Goal: Register for event/course

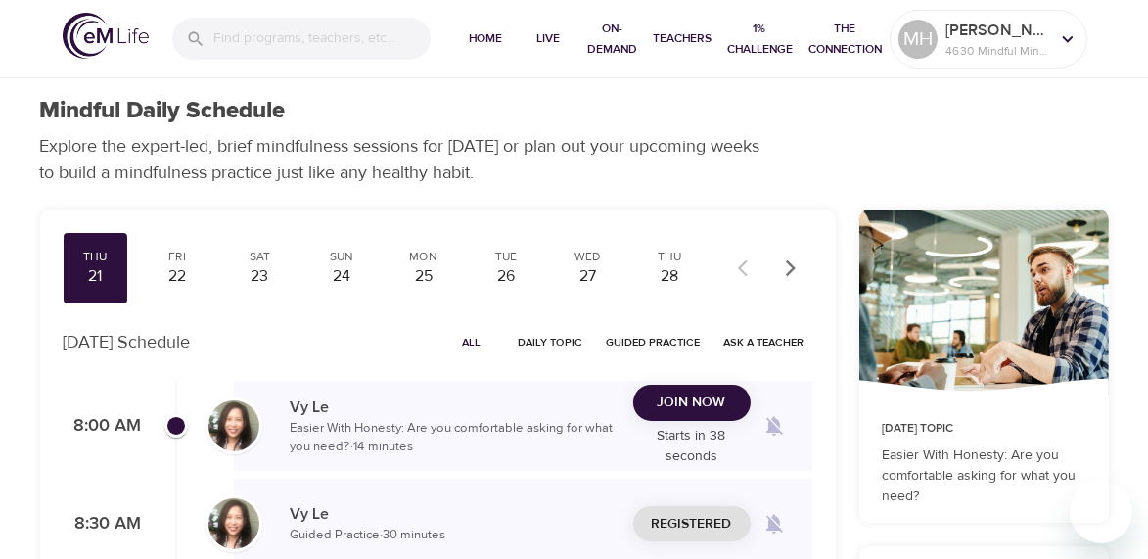
click at [679, 403] on span "Join Now" at bounding box center [692, 403] width 69 height 24
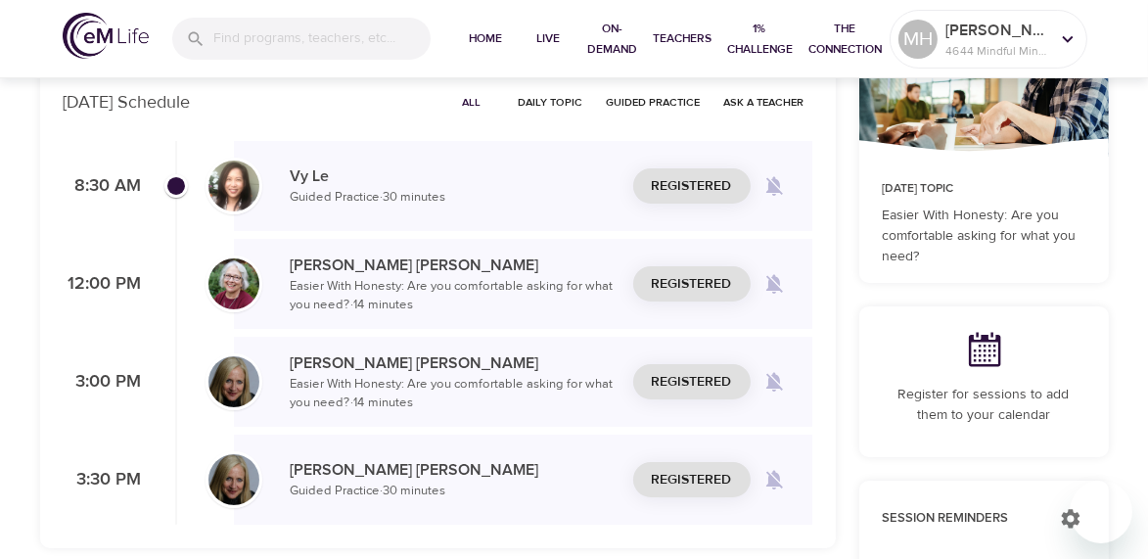
scroll to position [260, 0]
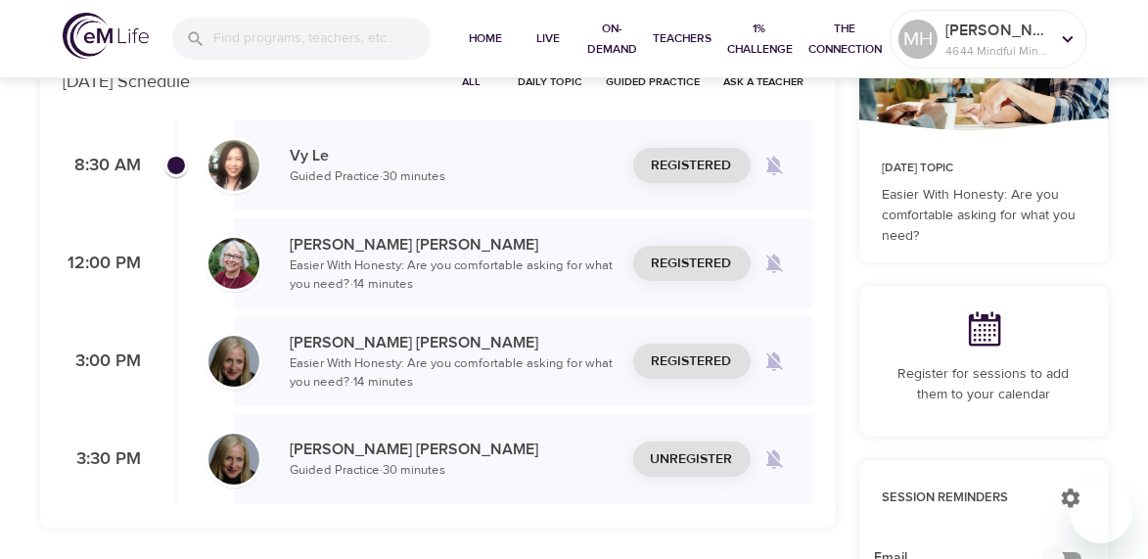
click at [674, 458] on span "Unregister" at bounding box center [692, 459] width 82 height 24
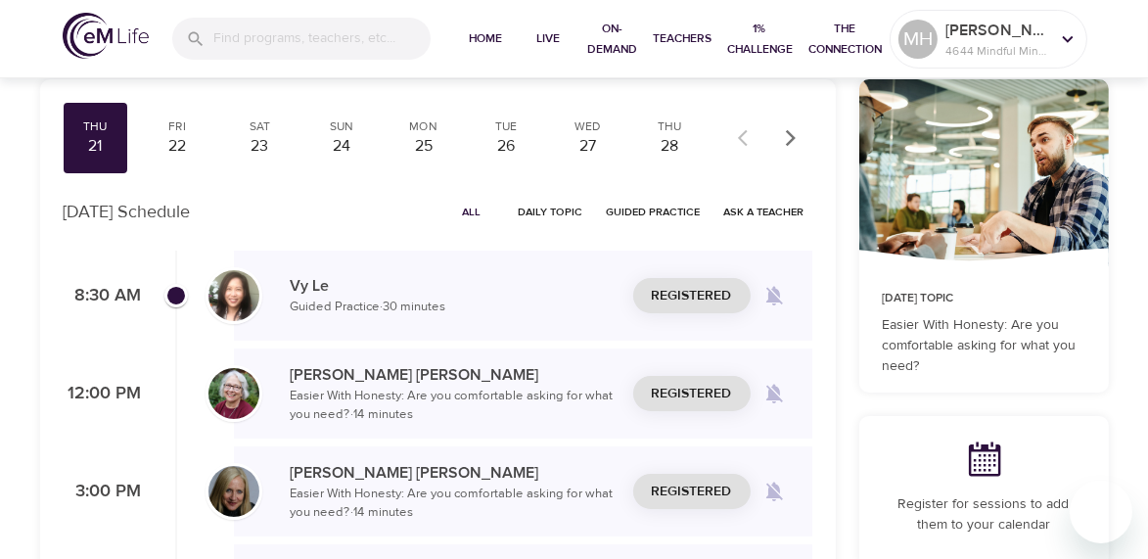
scroll to position [0, 0]
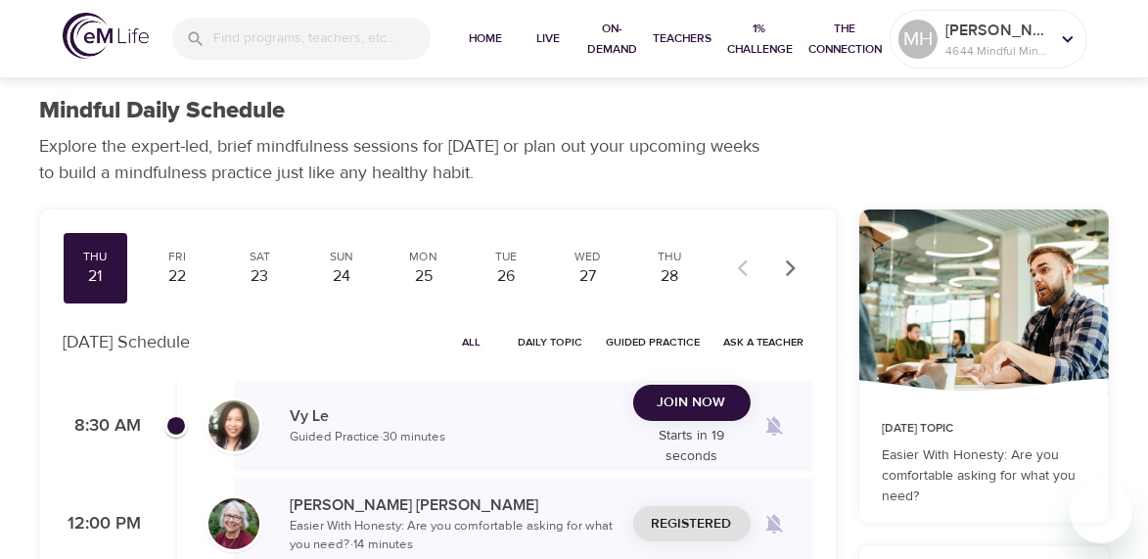
click at [686, 396] on span "Join Now" at bounding box center [692, 403] width 69 height 24
